Goal: Contribute content: Add original content to the website for others to see

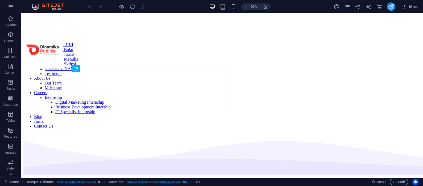
click at [414, 6] on span "More" at bounding box center [410, 6] width 17 height 5
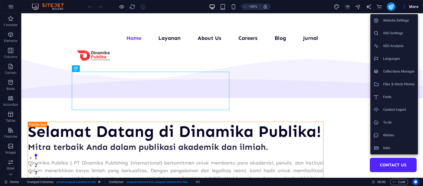
click at [403, 73] on h6 "Collections Manager" at bounding box center [399, 71] width 32 height 6
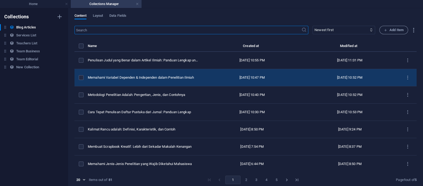
scroll to position [44, 0]
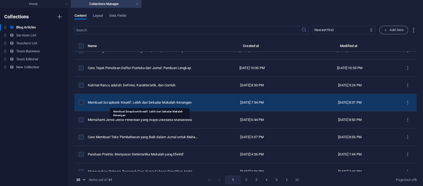
click at [161, 101] on div "Membuat Scrapbook Kreatif: Lebih dari Sekadar Makalah Kenangan" at bounding box center [143, 102] width 111 height 5
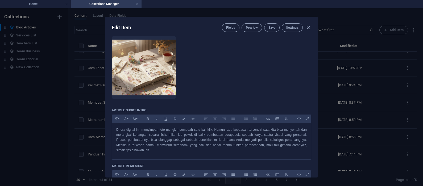
scroll to position [0, 0]
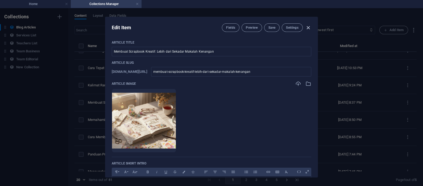
click at [307, 27] on icon "button" at bounding box center [308, 28] width 6 height 6
type input "[DATE]"
checkbox input "false"
type input "membuat-scrapbook-kreatif-lebih-dari-sekadar-makalah-kenangan"
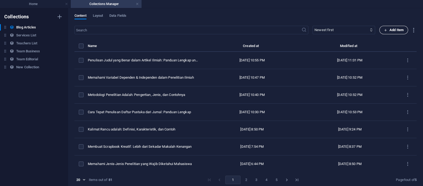
click at [397, 31] on span "Add Item" at bounding box center [394, 30] width 20 height 6
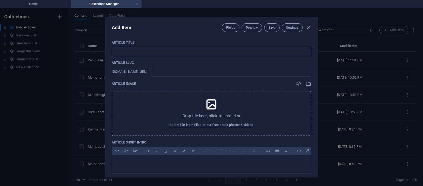
click at [162, 49] on input "text" at bounding box center [212, 52] width 200 height 10
paste input "[PERSON_NAME] Jurnal yang Baik dan Benar untuk Kebutuhan Akademik"
type input "[PERSON_NAME] Jurnal yang Baik dan Benar untuk Kebutuhan Akademik"
type input "cara-merangkum-jurnal-yang-baik-dan-benar-untuk-kebutuhan-akademik"
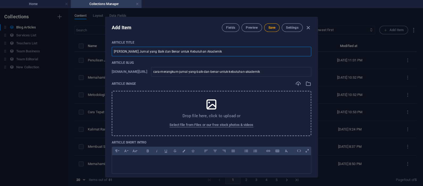
type input "[PERSON_NAME] Jurnal yang Baik dan Benar untuk Kebutuhan Akademik"
click at [210, 111] on icon at bounding box center [211, 104] width 13 height 13
click at [183, 100] on div "Drop file here, click to upload or Select file from Files or our free stock pho…" at bounding box center [212, 113] width 200 height 45
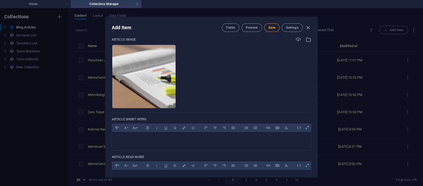
scroll to position [89, 0]
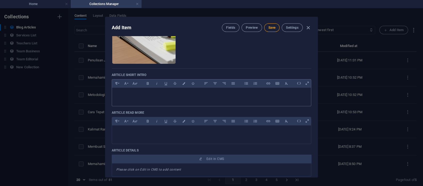
click at [137, 93] on p at bounding box center [211, 94] width 191 height 5
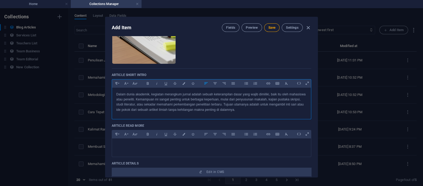
click at [282, 112] on p "Dalam dunia akademik, kegiatan merangkum jurnal adalah sebuah keterampilan dasa…" at bounding box center [211, 102] width 191 height 20
click at [272, 27] on span "Save" at bounding box center [272, 28] width 7 height 4
click at [307, 28] on icon "button" at bounding box center [308, 28] width 6 height 6
type input "cara-merangkum-jurnal-yang-baik-dan-benar-untuk-kebutuhan-akademik"
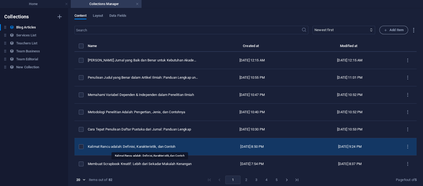
scroll to position [44, 0]
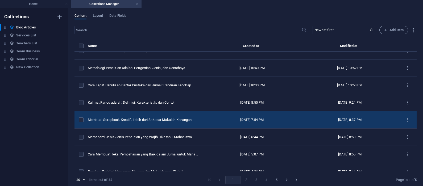
click at [171, 115] on td "Membuat Scrapbook Kreatif: Lebih dari Sekadar Makalah Kenangan" at bounding box center [146, 120] width 116 height 17
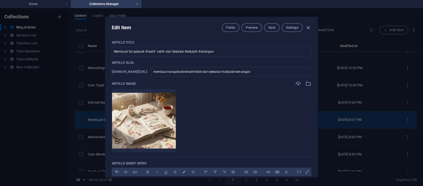
click at [171, 115] on li at bounding box center [144, 121] width 64 height 64
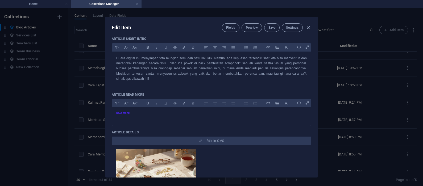
scroll to position [177, 0]
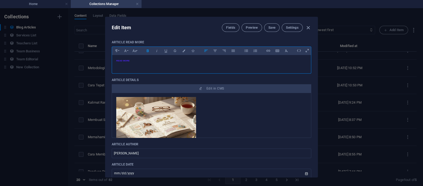
click at [140, 61] on h6 "READ MORE" at bounding box center [211, 60] width 191 height 3
copy span "READ MORE"
click at [306, 27] on icon "button" at bounding box center [308, 28] width 6 height 6
type input "[DATE]"
checkbox input "false"
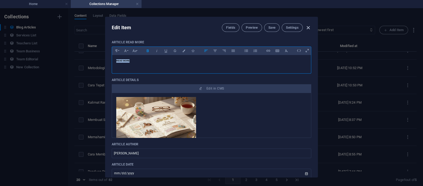
type input "membuat-scrapbook-kreatif-lebih-dari-sekadar-makalah-kenangan"
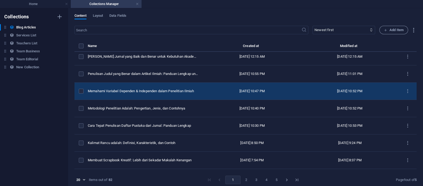
scroll to position [0, 0]
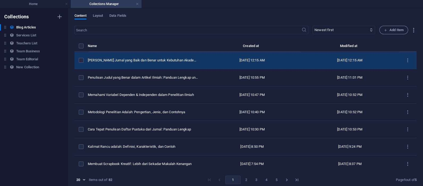
click at [218, 63] on div "[DATE] 12:15 AM" at bounding box center [252, 60] width 89 height 5
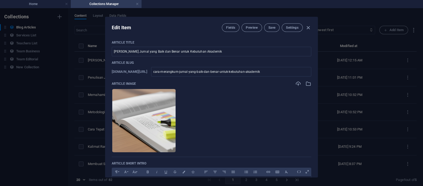
click at [217, 63] on p "Article Slug" at bounding box center [212, 63] width 200 height 4
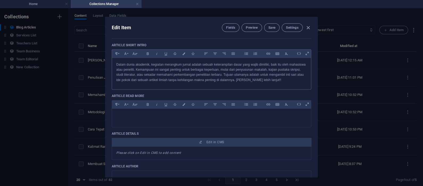
scroll to position [133, 0]
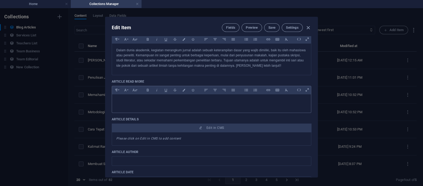
click at [186, 102] on p at bounding box center [211, 101] width 191 height 5
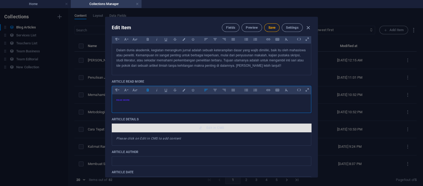
click at [209, 126] on span "Edit in CMS" at bounding box center [216, 128] width 18 height 4
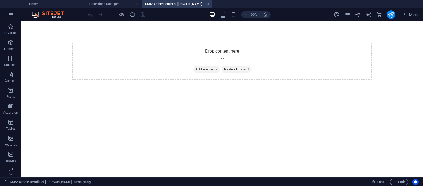
scroll to position [0, 0]
click at [196, 55] on div "Drop content here or Add elements Paste clipboard" at bounding box center [222, 62] width 300 height 38
click at [236, 71] on span "Paste clipboard" at bounding box center [236, 69] width 29 height 7
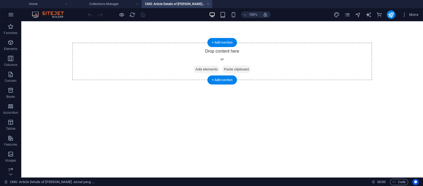
click at [237, 69] on span "Paste clipboard" at bounding box center [236, 69] width 29 height 7
click at [237, 56] on div "Drop content here or Add elements Paste clipboard" at bounding box center [222, 62] width 300 height 38
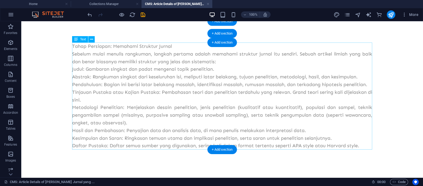
click at [173, 44] on div "Tahap Persiapan: Memahami Struktur Jurnal Sebelum mulai menulis rangkuman, lang…" at bounding box center [222, 96] width 300 height 107
click at [173, 47] on div "Tahap Persiapan: Memahami Struktur Jurnal Sebelum mulai menulis rangkuman, lang…" at bounding box center [222, 96] width 300 height 107
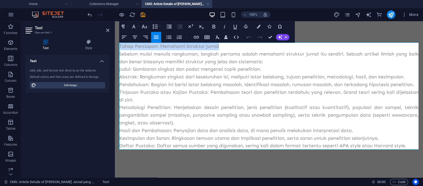
drag, startPoint x: 223, startPoint y: 47, endPoint x: 108, endPoint y: 48, distance: 115.5
click at [115, 48] on html "Tahap Persiapan: Memahami Struktur Jurnal Sebelum mulai menulis rangkuman, lang…" at bounding box center [269, 96] width 308 height 150
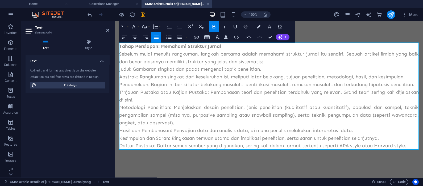
click at [189, 59] on p "Sebelum mulai menulis rangkuman, langkah pertama adalah memahami struktur jurna…" at bounding box center [269, 57] width 300 height 15
click at [222, 48] on p "Tahap Persiapan: Memahami Struktur Jurnal" at bounding box center [269, 47] width 300 height 8
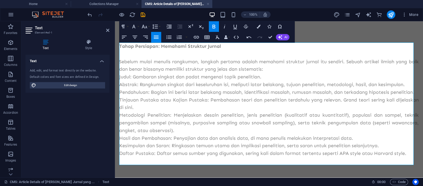
click at [167, 56] on p "​" at bounding box center [269, 54] width 300 height 8
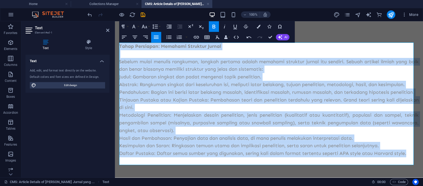
click at [155, 36] on icon "button" at bounding box center [156, 37] width 6 height 6
click at [184, 96] on p "Pendahuluan: Bagian ini berisi latar belakang masalah, identifikasi masalah, ru…" at bounding box center [269, 93] width 300 height 8
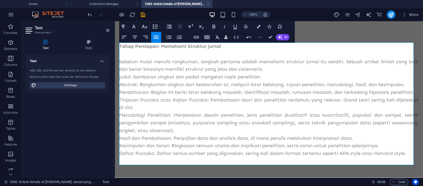
click at [167, 57] on p "​" at bounding box center [269, 54] width 300 height 8
click at [283, 77] on p "Judul: Gambaran singkat dan padat mengenai topik penelitian." at bounding box center [269, 77] width 300 height 8
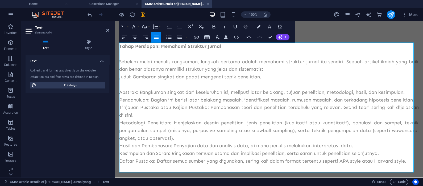
click at [281, 85] on p at bounding box center [269, 85] width 300 height 8
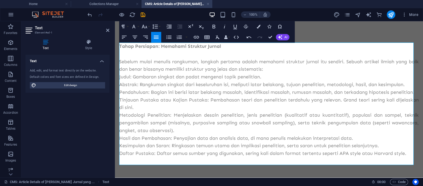
click at [120, 76] on p "Judul: Gambaran singkat dan padat mengenai topik penelitian." at bounding box center [269, 77] width 300 height 8
click at [120, 85] on p "Abstrak: Rangkuman singkat dari keseluruhan isi, meliputi latar belakang, tujua…" at bounding box center [269, 85] width 300 height 8
click at [118, 92] on div "Tahap Persiapan: Memahami Struktur Jurnal ​ Sebelum mulai menulis rangkuman, la…" at bounding box center [269, 100] width 308 height 158
click at [120, 92] on p "Pendahuluan: Bagian ini berisi latar belakang masalah, identifikasi masalah, ru…" at bounding box center [269, 93] width 300 height 8
click at [120, 96] on p "3. Pendahuluan: Bagian ini berisi latar belakang masalah, identifikasi masalah,…" at bounding box center [269, 93] width 300 height 8
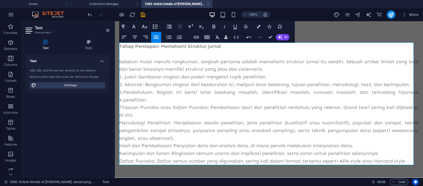
click at [410, 92] on p "3. Pendahuluan: Bagian ini berisi latar belakang masalah, identifikasi masalah,…" at bounding box center [269, 96] width 300 height 15
click at [124, 100] on p "4. penelitian." at bounding box center [269, 100] width 300 height 8
click at [120, 108] on p "Tinjauan Pustaka atau Kajian Pustaka: Pembahasan teori dan penelitian terdahulu…" at bounding box center [269, 111] width 300 height 15
click at [120, 121] on p "Metodologi Penelitian: Menjelaskan desain penelitian, jenis penelitian (kualita…" at bounding box center [269, 130] width 300 height 23
click at [121, 145] on p "Hasil dan Pembahasan: Penyajian data dan analisis data, di mana penulis melakuk…" at bounding box center [269, 146] width 300 height 8
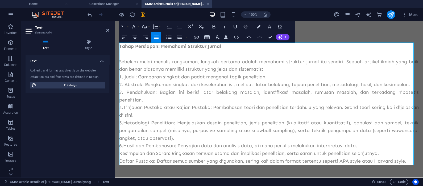
drag, startPoint x: 120, startPoint y: 152, endPoint x: 128, endPoint y: 150, distance: 7.8
click at [120, 152] on p "Kesimpulan dan Saran: Ringkasan temuan utama dan implikasi penelitian, serta sa…" at bounding box center [269, 154] width 300 height 8
click at [120, 161] on p "Daftar Pustaka: Daftar semua sumber yang digunakan, sering kali dalam format te…" at bounding box center [269, 162] width 300 height 8
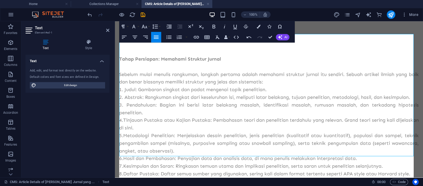
scroll to position [30, 0]
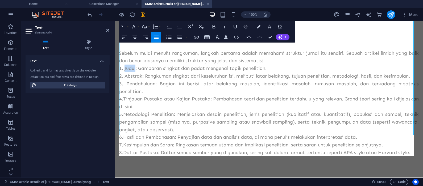
drag, startPoint x: 136, startPoint y: 68, endPoint x: 125, endPoint y: 68, distance: 10.9
click at [125, 68] on p "1. Judul: Gambaran singkat dan padat mengenai topik penelitian." at bounding box center [269, 69] width 300 height 8
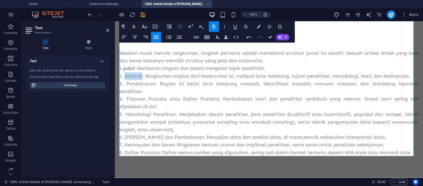
drag, startPoint x: 141, startPoint y: 76, endPoint x: 125, endPoint y: 76, distance: 16.2
click at [125, 76] on p "2. Abstrak: Rangkuman singkat dari keseluruhan isi, meliputi latar belakang, tu…" at bounding box center [269, 76] width 300 height 8
drag, startPoint x: 154, startPoint y: 83, endPoint x: 127, endPoint y: 84, distance: 27.5
click at [127, 84] on p "3. Pendahuluan: Bagian ini berisi latar belakang masalah, identifikasi masalah,…" at bounding box center [269, 87] width 300 height 15
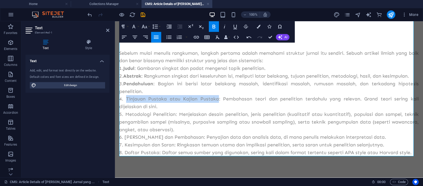
drag, startPoint x: 216, startPoint y: 98, endPoint x: 127, endPoint y: 100, distance: 88.9
click at [127, 100] on p "4. Tinjauan Pustaka atau Kajian Pustaka: Pembahasan teori dan penelitian terdah…" at bounding box center [269, 102] width 300 height 15
click at [166, 96] on p "4. Tinjauan Pustaka atau Kajian Pustaka: Pembahasan teori dan penelitian terdah…" at bounding box center [269, 102] width 300 height 15
drag, startPoint x: 165, startPoint y: 98, endPoint x: 126, endPoint y: 100, distance: 39.2
click at [126, 100] on p "4. Tinjauan Pustaka atau Kajian Pustaka: Pembahasan teori dan penelitian terdah…" at bounding box center [269, 102] width 300 height 15
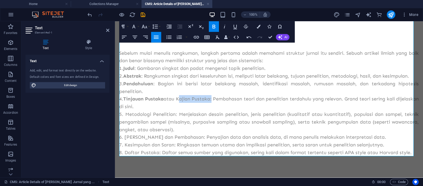
drag, startPoint x: 216, startPoint y: 98, endPoint x: 183, endPoint y: 98, distance: 32.7
click at [183, 98] on p "4. Tinjauan Pustaka atau Kajian Pustaka: Pembahasan teori dan penelitian terdah…" at bounding box center [269, 102] width 300 height 15
drag, startPoint x: 174, startPoint y: 113, endPoint x: 125, endPoint y: 115, distance: 49.0
click at [125, 115] on p "5. Metodologi Penelitian: Menjelaskan desain penelitian, jenis penelitian (kual…" at bounding box center [269, 122] width 300 height 23
drag, startPoint x: 175, startPoint y: 137, endPoint x: 126, endPoint y: 140, distance: 49.1
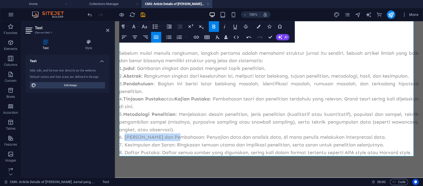
click at [126, 140] on p "6. [PERSON_NAME] dan Pembahasan: Penyajian data dan analisis data, di mana penu…" at bounding box center [269, 138] width 300 height 8
drag, startPoint x: 174, startPoint y: 144, endPoint x: 162, endPoint y: 145, distance: 12.0
click at [162, 145] on p "7. Kesimpulan dan Saran: Ringkasan temuan utama dan implikasi penelitian, serta…" at bounding box center [269, 145] width 300 height 8
drag, startPoint x: 149, startPoint y: 145, endPoint x: 145, endPoint y: 144, distance: 4.1
click at [140, 144] on p "7. Kesimpulan dan Saran : Ringkasan temuan utama dan implikasi penelitian, sert…" at bounding box center [269, 145] width 300 height 8
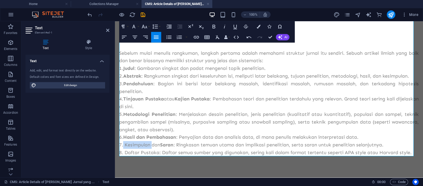
drag, startPoint x: 151, startPoint y: 144, endPoint x: 124, endPoint y: 144, distance: 27.7
click at [124, 144] on p "7. Kesimpulan dan Saran : Ringkasan temuan utama dan implikasi penelitian, sert…" at bounding box center [269, 145] width 300 height 8
drag, startPoint x: 159, startPoint y: 152, endPoint x: 126, endPoint y: 152, distance: 33.0
click at [126, 152] on p "8. Daftar Pustaka: Daftar semua sumber yang digunakan, sering kali dalam format…" at bounding box center [269, 153] width 300 height 8
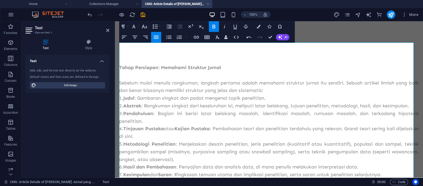
click at [193, 72] on p "​" at bounding box center [269, 76] width 300 height 8
click at [190, 57] on div "Tahap Persiapan: Memahami Struktur Jurnal ​ Sebelum mulai menulis rangkuman, la…" at bounding box center [269, 115] width 300 height 144
click at [9, 45] on icon "button" at bounding box center [10, 42] width 6 height 6
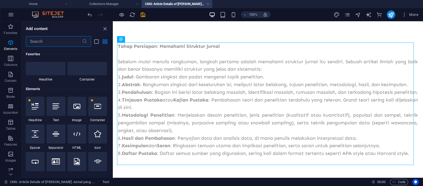
scroll to position [12, 0]
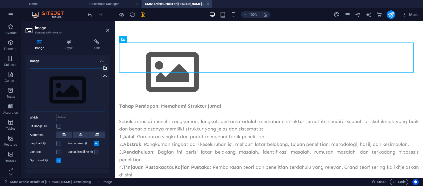
click at [68, 93] on div "Drag files here, click to choose files or select files from Files or our free s…" at bounding box center [67, 91] width 75 height 44
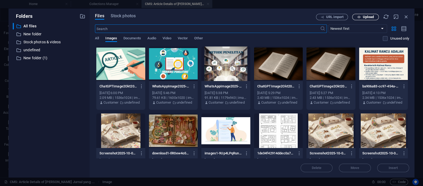
click at [359, 18] on icon "button" at bounding box center [359, 16] width 3 height 3
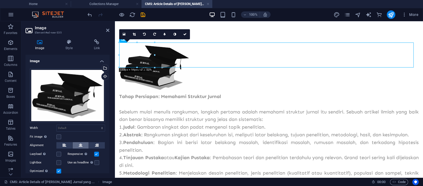
click at [81, 144] on icon at bounding box center [81, 145] width 4 height 6
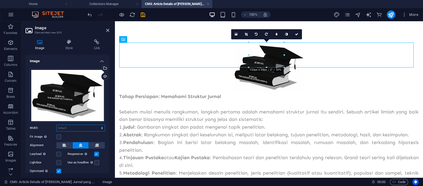
click at [80, 128] on select "Default auto px rem % em vh vw" at bounding box center [81, 128] width 48 height 6
select select "px"
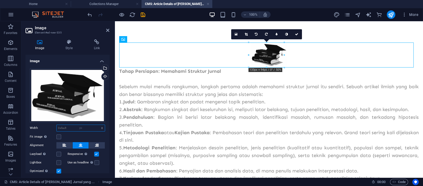
click at [97, 125] on select "Default auto px rem % em vh vw" at bounding box center [81, 128] width 48 height 6
type input "300"
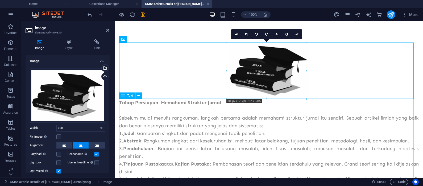
click at [187, 145] on div "Tahap Persiapan: Memahami Struktur Jurnal Sebelum mulai menulis rangkuman, lang…" at bounding box center [269, 160] width 300 height 123
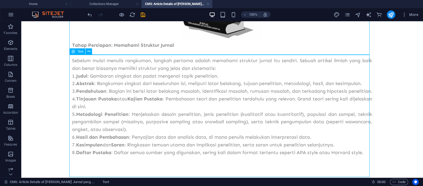
scroll to position [65, 0]
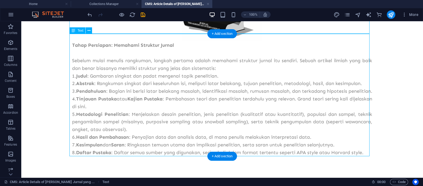
click at [366, 152] on div "Tahap Persiapan: Memahami Struktur Jurnal Sebelum mulai menulis rangkuman, lang…" at bounding box center [222, 99] width 300 height 115
drag, startPoint x: 359, startPoint y: 149, endPoint x: 364, endPoint y: 151, distance: 4.9
click at [359, 149] on div "Tahap Persiapan: Memahami Struktur Jurnal Sebelum mulai menulis rangkuman, lang…" at bounding box center [222, 99] width 300 height 115
click at [366, 154] on div "Tahap Persiapan: Memahami Struktur Jurnal Sebelum mulai menulis rangkuman, lang…" at bounding box center [222, 99] width 300 height 115
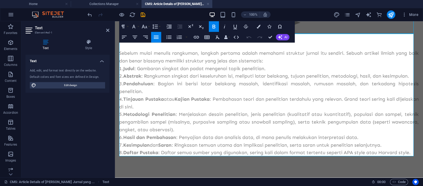
click at [356, 161] on div "Tahap Persiapan: Memahami Struktur Jurnal Sebelum mulai menulis rangkuman, lang…" at bounding box center [269, 67] width 308 height 222
click at [289, 144] on p "7. Kesimpulan dan Saran : Ringkasan temuan utama dan implikasi penelitian, sert…" at bounding box center [269, 146] width 300 height 8
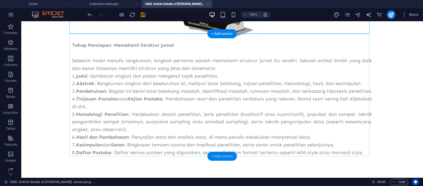
click at [231, 159] on div "+ Add section" at bounding box center [223, 156] width 30 height 9
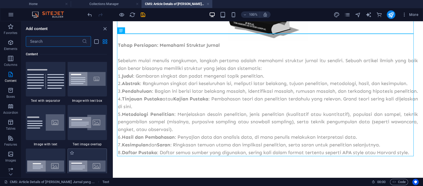
scroll to position [932, 0]
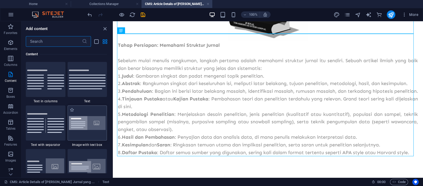
click at [87, 123] on img at bounding box center [87, 123] width 37 height 14
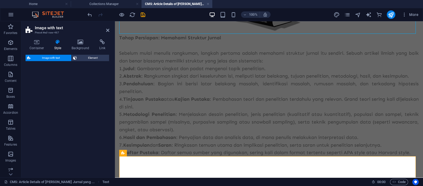
select select "rem"
select select "px"
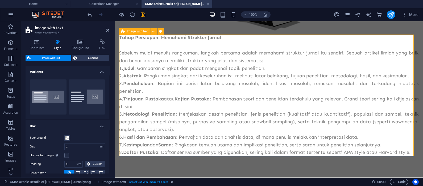
scroll to position [65, 0]
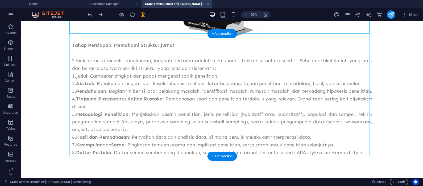
click at [231, 155] on div "+ Add section" at bounding box center [223, 156] width 30 height 9
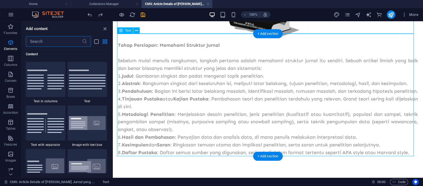
scroll to position [932, 0]
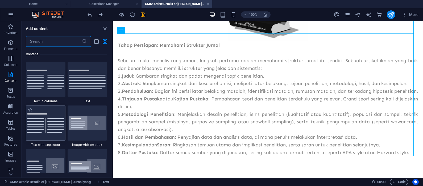
click at [37, 129] on img at bounding box center [45, 123] width 37 height 20
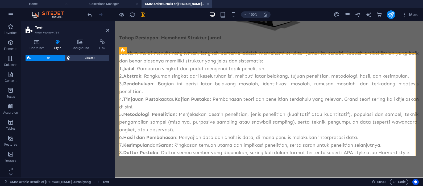
select select "preset-text-v2-separator"
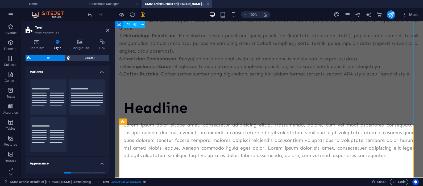
scroll to position [168, 0]
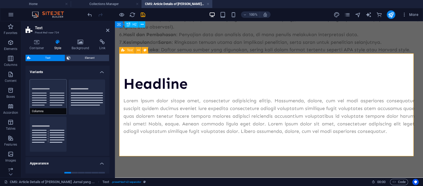
click at [50, 97] on button "Columns" at bounding box center [48, 97] width 37 height 35
type input "1"
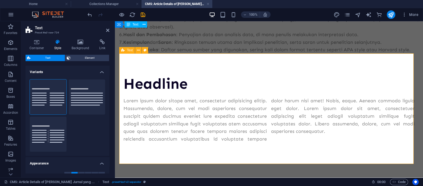
click at [176, 84] on div "Headline" at bounding box center [269, 84] width 291 height 18
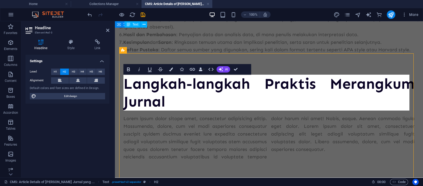
click at [216, 124] on div "Lorem ipsum dolor sitope amet, consectetur adipisicing elitip. Massumenda, dolo…" at bounding box center [269, 138] width 291 height 46
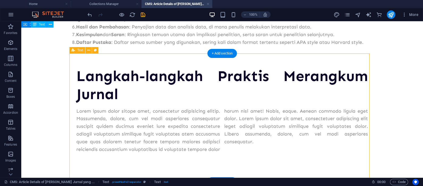
click at [120, 142] on div "Lorem ipsum dolor sitope amet, consectetur adipisicing elitip. Massumenda, dolo…" at bounding box center [222, 131] width 292 height 46
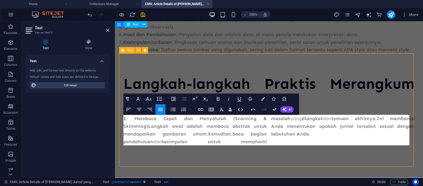
click at [272, 140] on div "1. Membaca Cepat dan Menyeluruh (Scanning & Skimming) Langkah awal adalah memba…" at bounding box center [269, 130] width 291 height 31
click at [271, 142] on div "1. Membaca Cepat dan Menyeluruh (Scanning & Skimming) Langkah awal adalah memba…" at bounding box center [269, 130] width 291 height 31
click at [266, 142] on div "1. Membaca Cepat dan Menyeluruh (Scanning & Skimming) Langkah awal adalah memba…" at bounding box center [269, 130] width 291 height 31
click at [271, 122] on strong "masalah" at bounding box center [280, 119] width 19 height 6
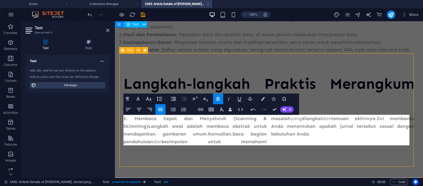
click at [267, 141] on div "1. Membaca Cepat dan Menyeluruh (Scanning & Skimming) Langkah awal adalah memba…" at bounding box center [269, 130] width 291 height 31
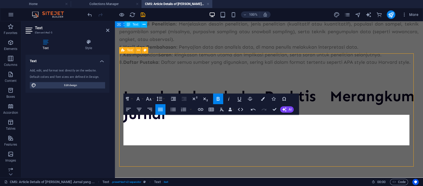
scroll to position [155, 0]
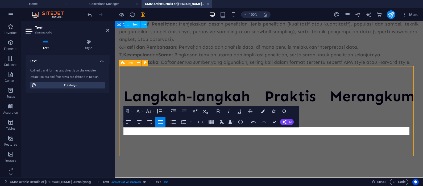
click at [154, 132] on p at bounding box center [195, 132] width 143 height 8
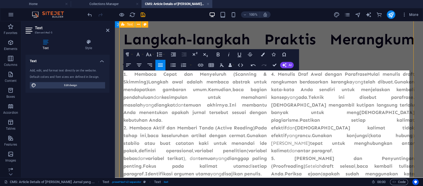
scroll to position [257, 0]
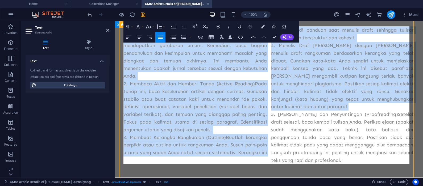
click at [245, 127] on p "2. Membaca Aktif dan Memberi Tanda (Active Reading)Pada tahap ini, baca keselur…" at bounding box center [195, 107] width 143 height 54
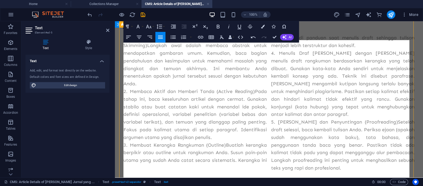
scroll to position [212, 0]
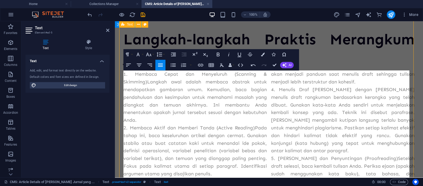
click at [160, 121] on p "1. Membaca Cepat dan Menyeluruh (Scanning & Skimming)Langkah awal adalah membac…" at bounding box center [195, 98] width 143 height 54
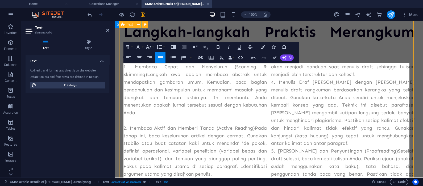
scroll to position [264, 0]
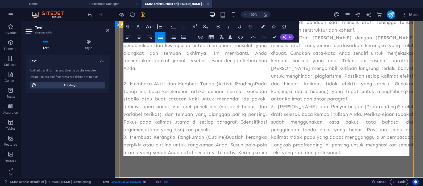
click at [220, 130] on p "2. Membaca Aktif dan Memberi Tanda (Active Reading)Pada tahap ini, baca keselur…" at bounding box center [195, 107] width 143 height 54
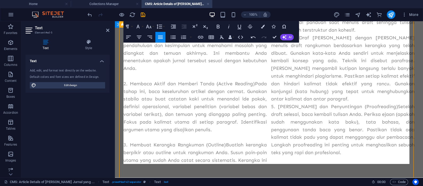
click at [361, 30] on p "3. Membuat Kerangka Rangkuman (Outline)Buatlah kerangka berpikir atau outline u…" at bounding box center [269, 92] width 291 height 146
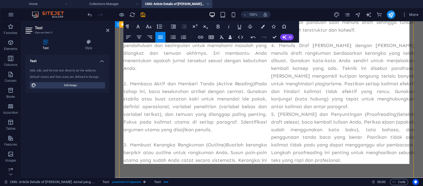
click at [344, 108] on p "4. Menulis Draf [PERSON_NAME] dengan [PERSON_NAME] menulis draft rangkuman berd…" at bounding box center [342, 76] width 143 height 69
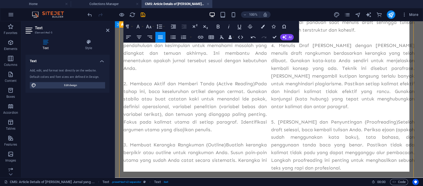
click at [377, 121] on p "5. [PERSON_NAME] dan Penyuntingan (Proofreading)Setelah draft selesai, baca kem…" at bounding box center [342, 145] width 143 height 54
drag, startPoint x: 337, startPoint y: 122, endPoint x: 275, endPoint y: 122, distance: 61.8
click at [275, 122] on p "5. [PERSON_NAME] dan Penyuntingan (Proofreading) Setelah draft selesai, baca ke…" at bounding box center [342, 145] width 143 height 54
click at [278, 123] on p "5. [PERSON_NAME] dan Penyuntingan (Proofreading) Setelah draft selesai, baca ke…" at bounding box center [342, 145] width 143 height 54
drag, startPoint x: 289, startPoint y: 121, endPoint x: 276, endPoint y: 121, distance: 12.8
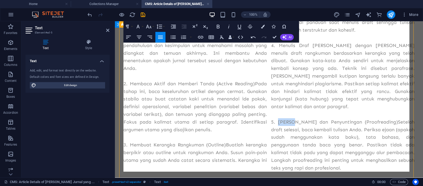
click at [276, 121] on p "5. [PERSON_NAME] dan Penyuntingan (Proofreading) Setelah draft selesai, baca ke…" at bounding box center [342, 145] width 143 height 54
drag, startPoint x: 337, startPoint y: 122, endPoint x: 269, endPoint y: 123, distance: 67.9
click at [271, 123] on p "5. [PERSON_NAME] dan Penyuntingan (Proofreading) Setelah draft selesai, baca ke…" at bounding box center [342, 145] width 143 height 54
click at [224, 144] on p "3. Membuat Kerangka Rangkuman (Outline)Buatlah kerangka berpikir atau outline u…" at bounding box center [269, 95] width 291 height 153
drag, startPoint x: 239, startPoint y: 144, endPoint x: 200, endPoint y: 145, distance: 39.1
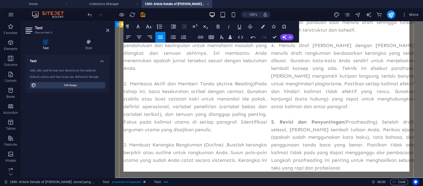
click at [200, 145] on p "3. Membuat Kerangka Rangkuman (Outline) . Buatlah kerangka berpikir atau outlin…" at bounding box center [269, 95] width 291 height 153
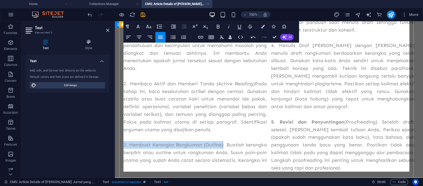
drag, startPoint x: 235, startPoint y: 146, endPoint x: 124, endPoint y: 145, distance: 111.3
click at [124, 145] on p "3. Membuat Kerangka Rangkuman (Outline) . Buatlah kerangka berpikir atau outlin…" at bounding box center [269, 95] width 291 height 153
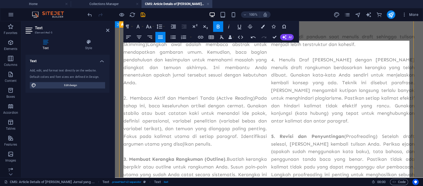
scroll to position [220, 0]
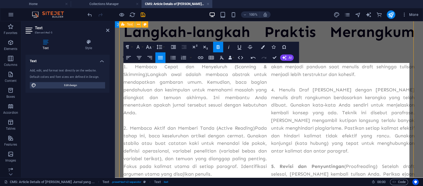
click at [253, 127] on p "2. Membaca Aktif dan Memberi Tanda (Active Reading)Pada tahap ini, baca keselur…" at bounding box center [195, 152] width 143 height 54
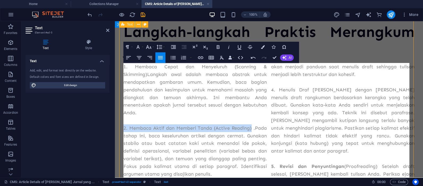
drag, startPoint x: 249, startPoint y: 128, endPoint x: 123, endPoint y: 129, distance: 125.9
click at [123, 129] on div "Langkah-langkah Praktis Merangkum Jurnal 1. Membaca Cepat dan Menyeluruh (Scann…" at bounding box center [269, 120] width 300 height 236
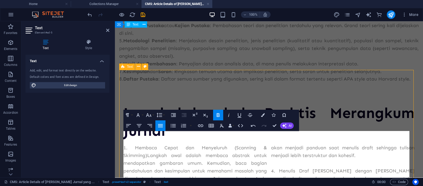
scroll to position [176, 0]
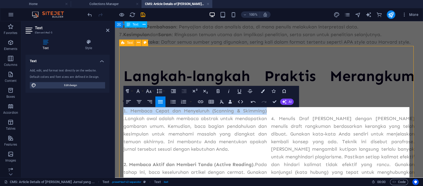
drag, startPoint x: 264, startPoint y: 110, endPoint x: 124, endPoint y: 112, distance: 139.8
click at [124, 112] on p "1. Membaca Cepat dan Menyeluruh (Scanning & Skimming) . Langkah awal adalah mem…" at bounding box center [195, 130] width 143 height 46
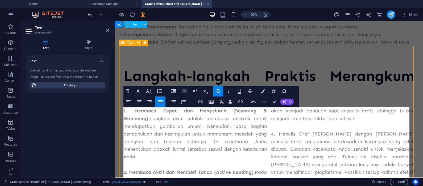
click at [363, 130] on p "4. Menulis Draf [PERSON_NAME] dengan [PERSON_NAME] menulis draft rangkuman berd…" at bounding box center [342, 164] width 143 height 69
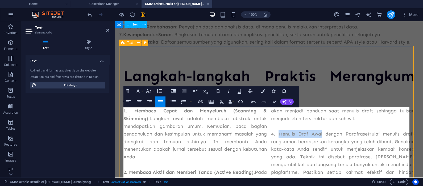
drag, startPoint x: 274, startPoint y: 119, endPoint x: 319, endPoint y: 119, distance: 44.5
click at [319, 130] on p "4. Menulis Draf [PERSON_NAME] dengan [PERSON_NAME] menulis draft rangkuman berd…" at bounding box center [342, 164] width 143 height 69
click at [345, 146] on p "4. Menulis Draf [PERSON_NAME] dengan [PERSON_NAME] menulis draft rangkuman berd…" at bounding box center [342, 164] width 143 height 69
click at [316, 147] on p "4. Menulis Draf [PERSON_NAME] dengan [PERSON_NAME] menulis draft rangkuman berd…" at bounding box center [342, 164] width 143 height 69
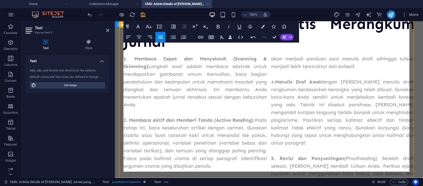
scroll to position [220, 0]
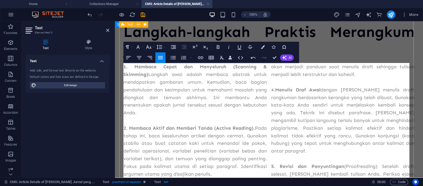
click at [344, 89] on p "4. Menulis Draf [PERSON_NAME] dengan [PERSON_NAME] menulis draft rangkuman berd…" at bounding box center [342, 120] width 143 height 69
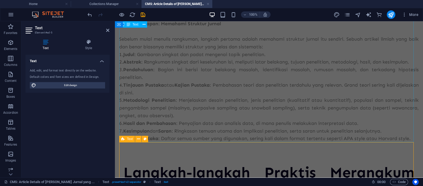
scroll to position [0, 0]
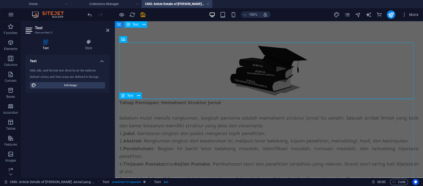
click at [309, 132] on div "Tahap Persiapan: Memahami Struktur Jurnal Sebelum mulai menulis rangkuman, lang…" at bounding box center [269, 160] width 300 height 123
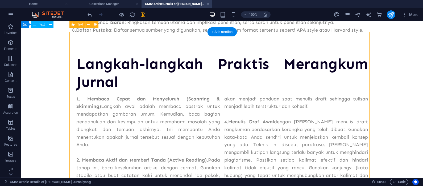
scroll to position [177, 0]
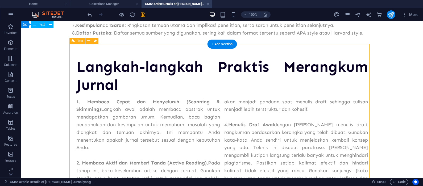
click at [194, 145] on div "1. Membaca Cepat dan Menyeluruh (Scanning & Skimming) Langkah awal adalah memba…" at bounding box center [222, 174] width 292 height 153
click at [185, 146] on div "1. Membaca Cepat dan Menyeluruh (Scanning & Skimming) Langkah awal adalah memba…" at bounding box center [222, 174] width 292 height 153
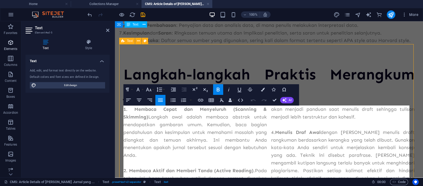
click at [6, 52] on span "Elements" at bounding box center [10, 45] width 21 height 13
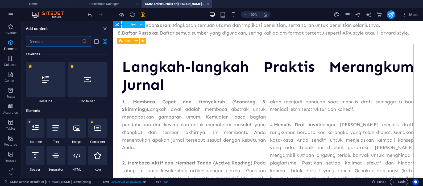
scroll to position [1, 0]
click at [7, 46] on span "Elements" at bounding box center [10, 45] width 21 height 13
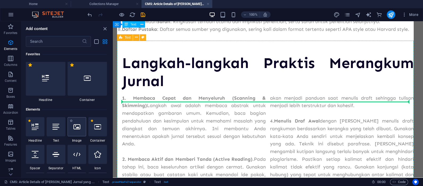
scroll to position [200, 0]
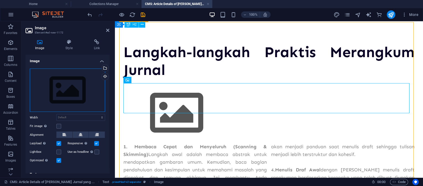
click at [68, 91] on div "Drag files here, click to choose files or select files from Files or our free s…" at bounding box center [67, 91] width 75 height 44
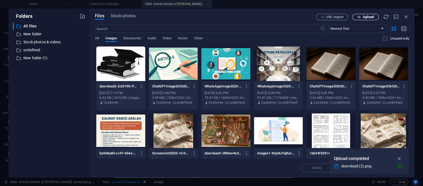
click at [367, 16] on span "Upload" at bounding box center [368, 16] width 11 height 3
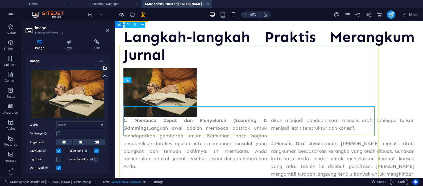
scroll to position [200, 0]
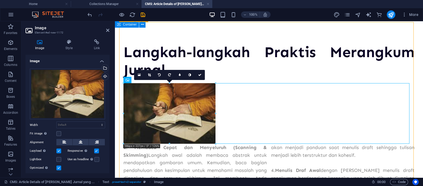
drag, startPoint x: 160, startPoint y: 108, endPoint x: 216, endPoint y: 120, distance: 57.0
type input "348"
select select "px"
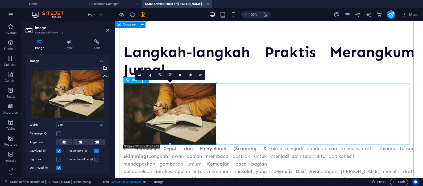
click at [272, 113] on figure at bounding box center [269, 114] width 291 height 62
click at [273, 113] on figure at bounding box center [269, 114] width 291 height 62
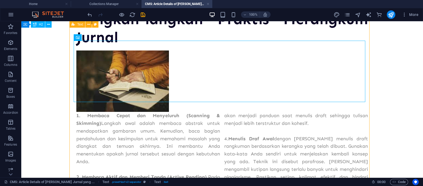
scroll to position [244, 0]
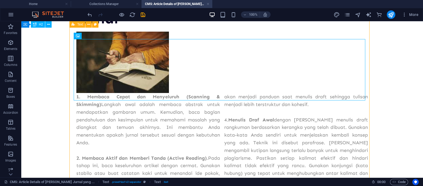
click at [231, 132] on div "1. Membaca Cepat dan Menyeluruh (Scanning & Skimming) Langkah awal adalah memba…" at bounding box center [222, 169] width 292 height 153
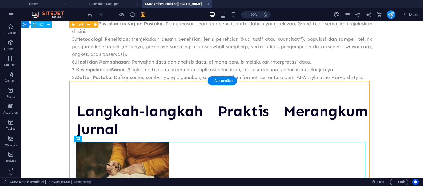
scroll to position [0, 0]
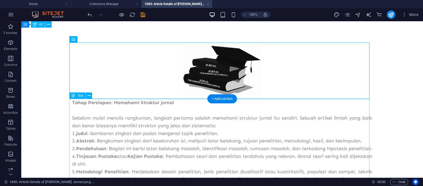
click at [175, 127] on div "Tahap Persiapan: Memahami Struktur Jurnal Sebelum mulai menulis rangkuman, lang…" at bounding box center [222, 156] width 300 height 115
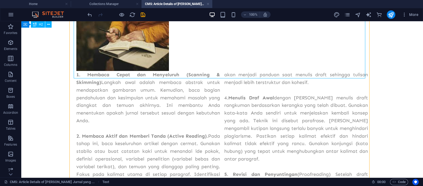
scroll to position [363, 0]
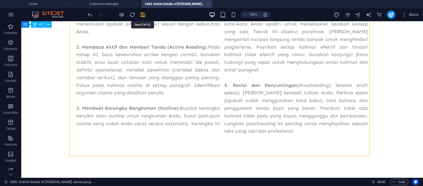
click at [143, 15] on icon "save" at bounding box center [143, 15] width 6 height 6
click at [208, 3] on link at bounding box center [208, 4] width 3 height 5
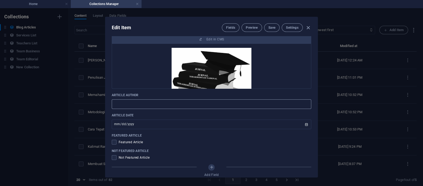
scroll to position [222, 0]
click at [168, 104] on input "text" at bounding box center [212, 104] width 200 height 10
type input "[PERSON_NAME]"
click at [240, 113] on p "Article Date" at bounding box center [212, 115] width 200 height 4
click at [126, 159] on span "Not Featured Article" at bounding box center [134, 157] width 31 height 4
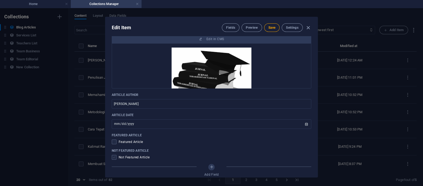
click at [112, 157] on span at bounding box center [114, 157] width 5 height 5
click at [112, 157] on input "checkbox" at bounding box center [115, 157] width 7 height 5
checkbox input "true"
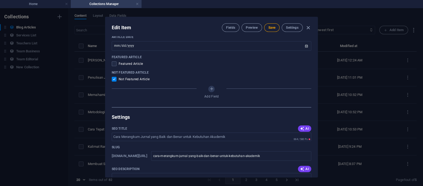
scroll to position [310, 0]
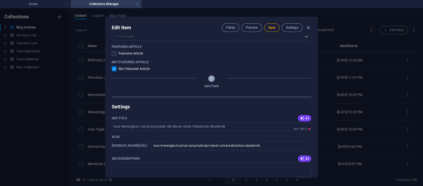
click at [211, 78] on icon "Add Field" at bounding box center [212, 78] width 5 height 5
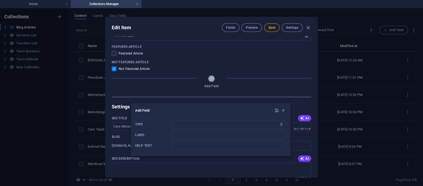
scroll to position [2, 0]
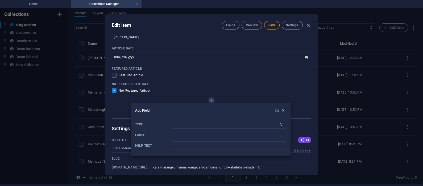
click at [284, 112] on icon "button" at bounding box center [283, 110] width 5 height 5
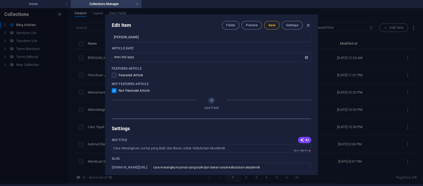
scroll to position [330, 0]
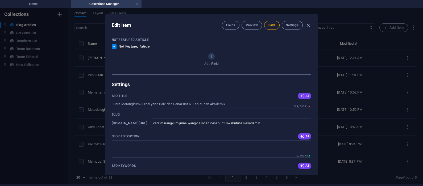
click at [306, 93] on button "AI" at bounding box center [304, 96] width 13 height 6
type input "Merangkum Jurnal untuk Akademik"
drag, startPoint x: 158, startPoint y: 143, endPoint x: 154, endPoint y: 144, distance: 3.8
click at [158, 143] on textarea "SEO Description" at bounding box center [212, 149] width 200 height 17
paste textarea "Abstrak, Adalah, Akademik, [PERSON_NAME], Akhirnya, Aktif, Analisis, Angket, An…"
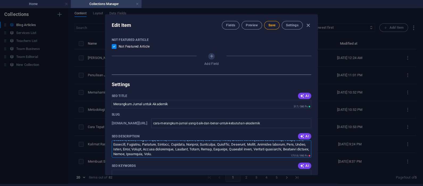
scroll to position [90, 0]
type textarea "Abstrak, Adalah, Akademik, [PERSON_NAME], Akhirnya, Aktif, Analisis, Angket, An…"
click at [192, 162] on div "SEO Keywords AI" at bounding box center [212, 166] width 200 height 8
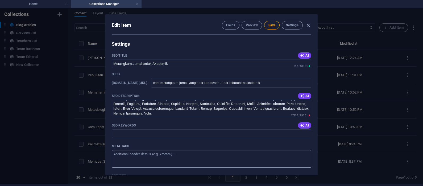
scroll to position [375, 0]
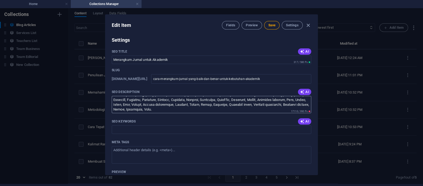
click at [176, 105] on textarea "SEO Description" at bounding box center [212, 104] width 200 height 17
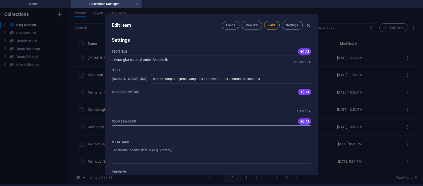
scroll to position [0, 0]
click at [148, 128] on input "SEO Keywords" at bounding box center [212, 130] width 200 height 9
paste input "Abstrak, Adalah, Akademik, [PERSON_NAME], Akhirnya, Aktif, Analisis, Angket, An…"
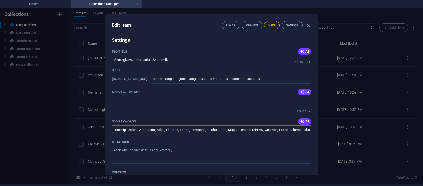
scroll to position [0, 3947]
type input "Abstrak, Adalah, Akademik, [PERSON_NAME], Akhirnya, Aktif, Analisis, Angket, An…"
click at [304, 91] on span "AI" at bounding box center [304, 92] width 9 height 4
type textarea "Pelajari cara merangkum jurnal akademik secara efektif untuk mempermudah studi …"
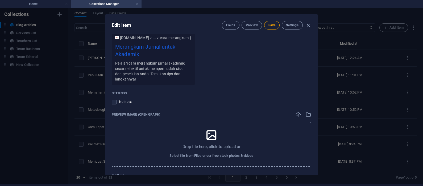
scroll to position [558, 0]
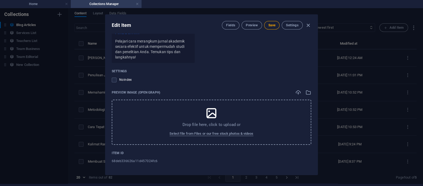
click at [201, 109] on div "Drop file here, click to upload or Select file from Files or our free stock pho…" at bounding box center [212, 122] width 200 height 45
click at [175, 117] on div "Drop file here, click to upload or Select file from Files or our free stock pho…" at bounding box center [212, 122] width 200 height 45
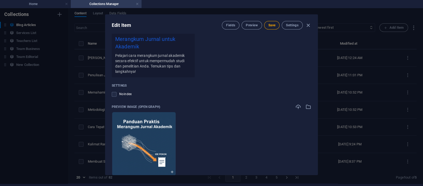
scroll to position [534, 0]
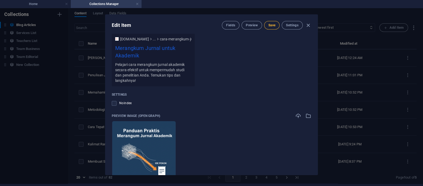
click at [269, 25] on span "Save" at bounding box center [272, 25] width 7 height 4
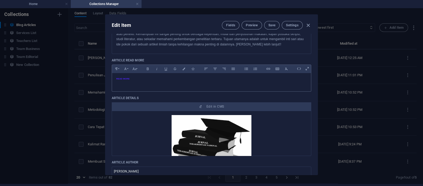
scroll to position [179, 0]
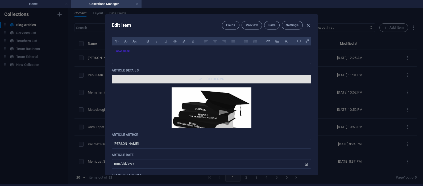
click at [217, 80] on span "Edit in CMS" at bounding box center [216, 79] width 18 height 4
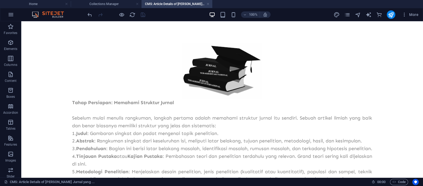
scroll to position [0, 0]
click at [391, 14] on icon "publish" at bounding box center [391, 15] width 6 height 6
